Goal: Navigation & Orientation: Find specific page/section

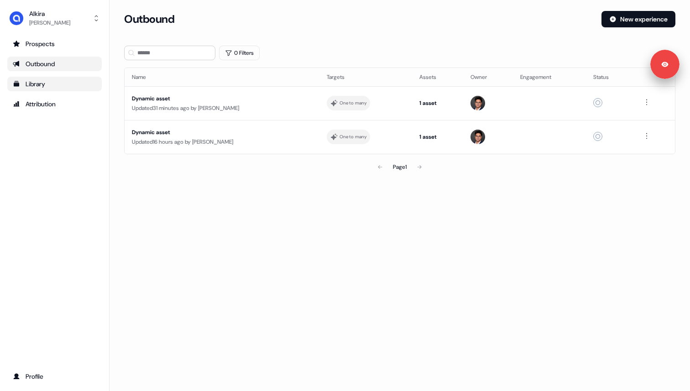
click at [68, 81] on div "Library" at bounding box center [55, 83] width 84 height 9
